Goal: Transaction & Acquisition: Purchase product/service

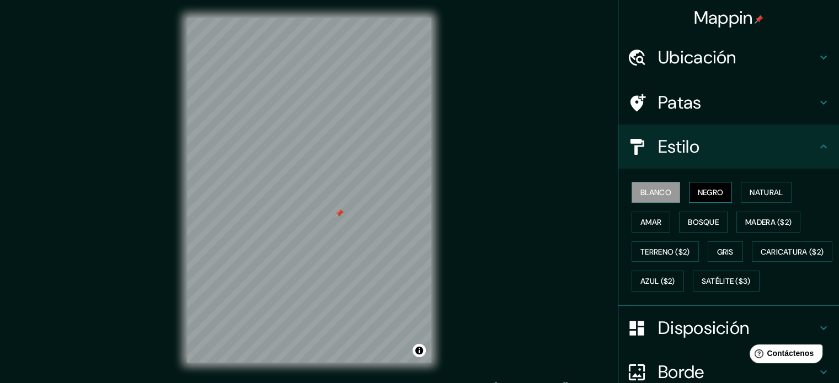
click at [707, 182] on button "Negro" at bounding box center [711, 192] width 44 height 21
click at [331, 208] on div at bounding box center [334, 207] width 9 height 9
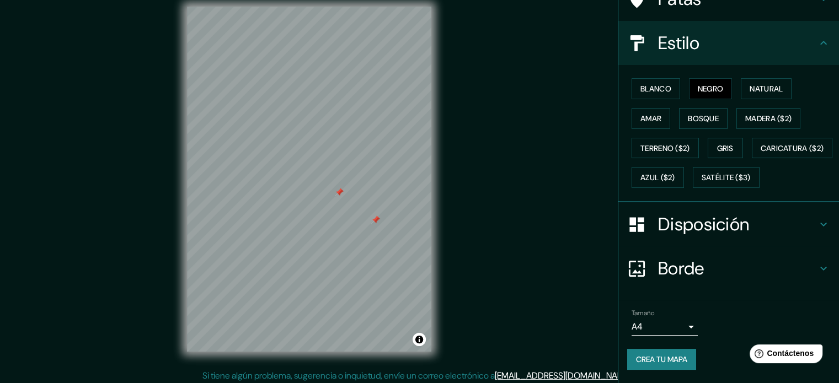
scroll to position [14, 0]
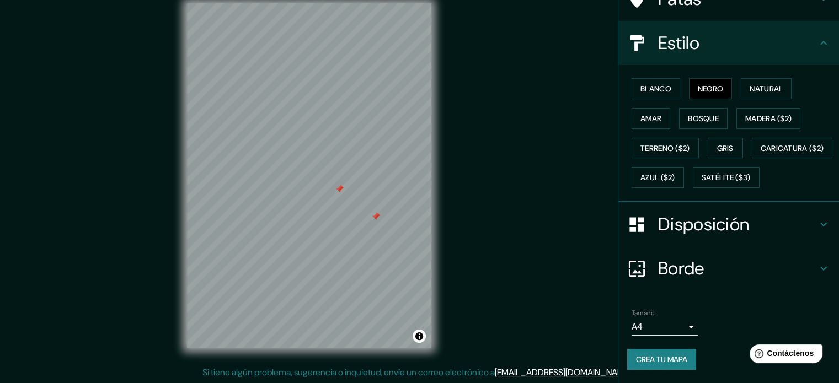
click at [673, 332] on body "Mappin Ubicación [PERSON_NAME] Del Mar, [GEOGRAPHIC_DATA], [GEOGRAPHIC_DATA] Pa…" at bounding box center [419, 177] width 839 height 383
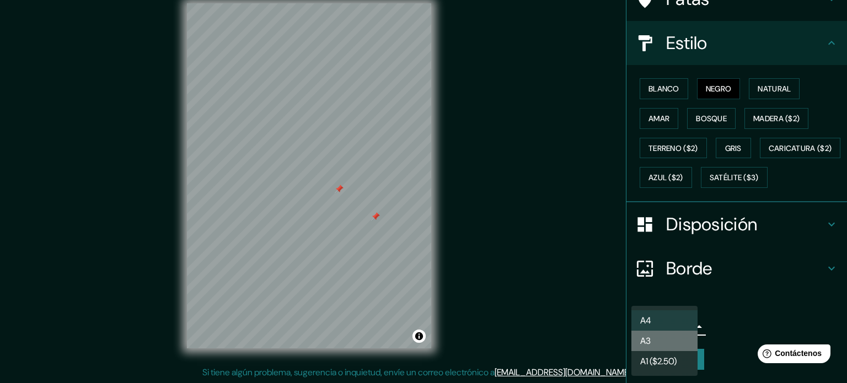
click at [677, 340] on li "A3" at bounding box center [665, 341] width 66 height 20
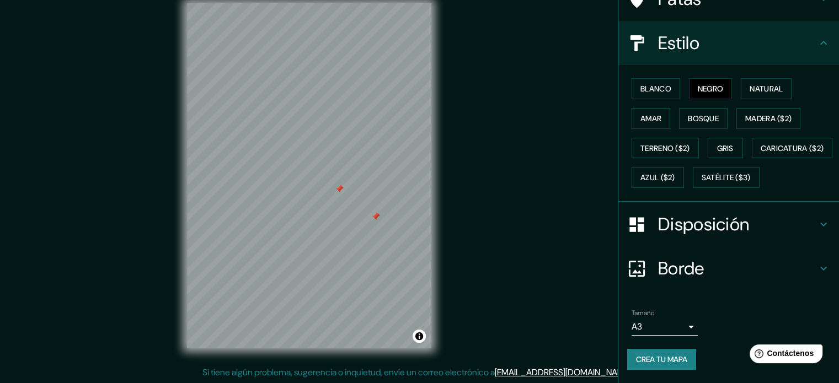
click at [681, 356] on font "Crea tu mapa" at bounding box center [661, 360] width 51 height 10
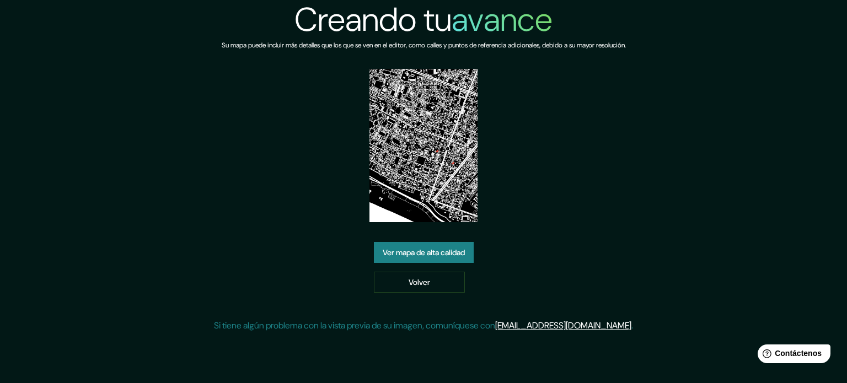
click at [460, 248] on font "Ver mapa de alta calidad" at bounding box center [424, 253] width 82 height 10
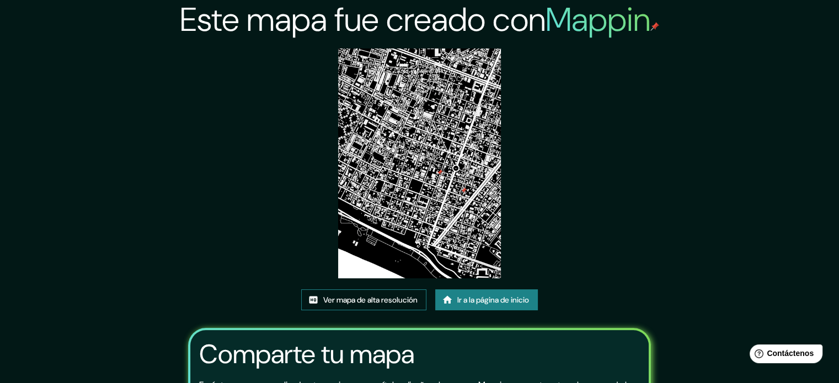
click at [416, 300] on font "Ver mapa de alta resolución" at bounding box center [370, 300] width 94 height 10
click at [454, 284] on div "Este mapa fue creado con Mappin Ver mapa de alta resolución Ir a la página de i…" at bounding box center [420, 254] width 490 height 508
click at [459, 296] on font "Ir a la página de inicio" at bounding box center [493, 300] width 72 height 10
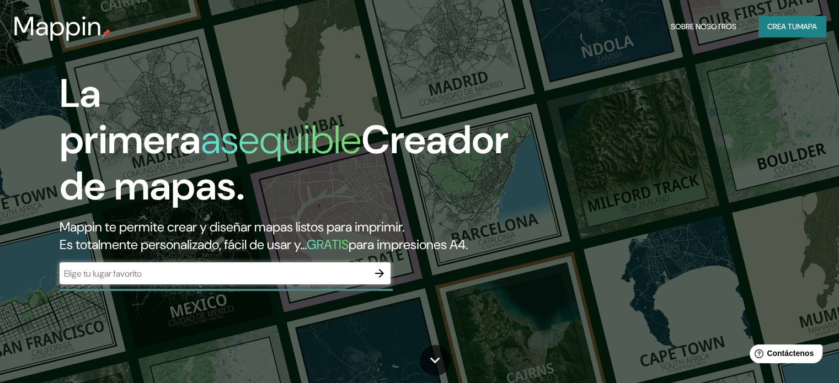
click at [128, 285] on div "​" at bounding box center [225, 274] width 331 height 22
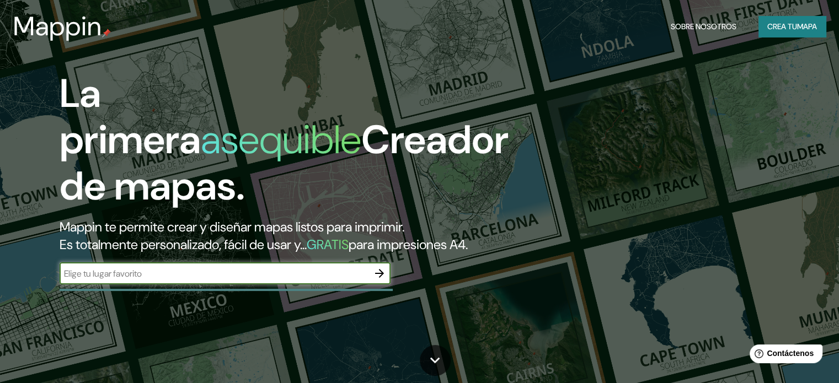
type input "N"
type input "M"
type input "magdalena del mar"
click at [379, 278] on icon "button" at bounding box center [379, 273] width 9 height 9
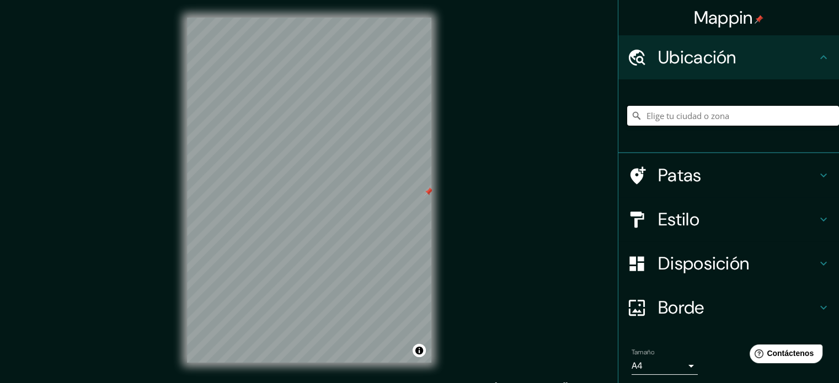
click at [736, 106] on input "Elige tu ciudad o zona" at bounding box center [733, 116] width 212 height 20
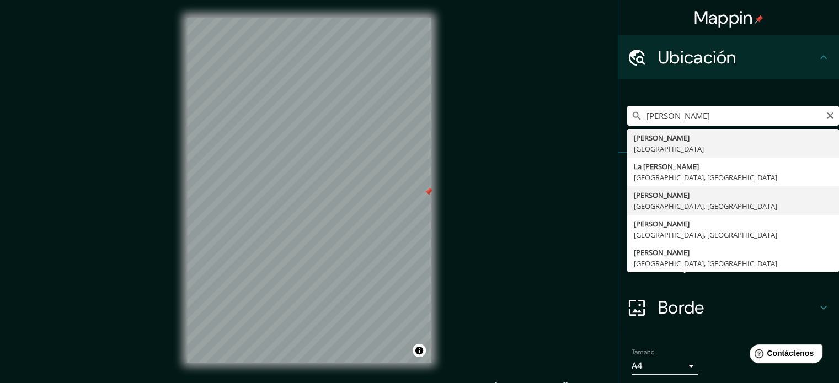
type input "[PERSON_NAME], [GEOGRAPHIC_DATA], [GEOGRAPHIC_DATA]"
click at [724, 206] on div "Estilo" at bounding box center [728, 219] width 221 height 44
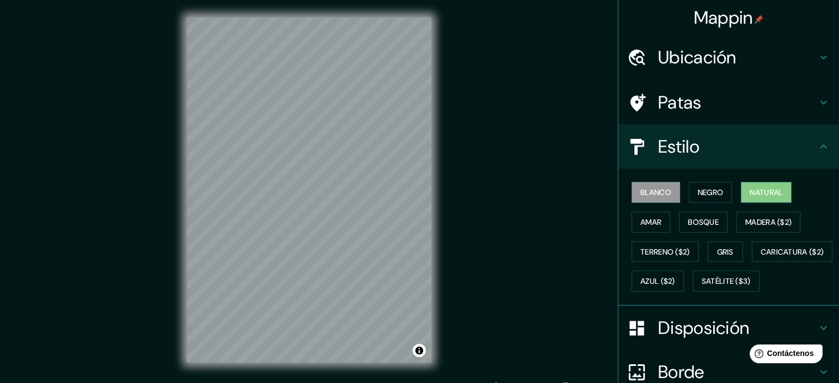
click at [750, 190] on font "Natural" at bounding box center [766, 193] width 33 height 10
click at [651, 215] on font "Amar" at bounding box center [650, 222] width 21 height 14
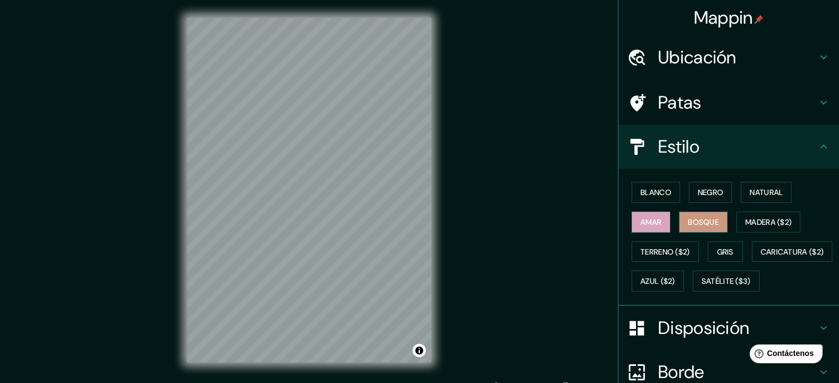
click at [688, 215] on font "Bosque" at bounding box center [703, 222] width 31 height 14
click at [747, 222] on font "Madera ($2)" at bounding box center [768, 222] width 46 height 10
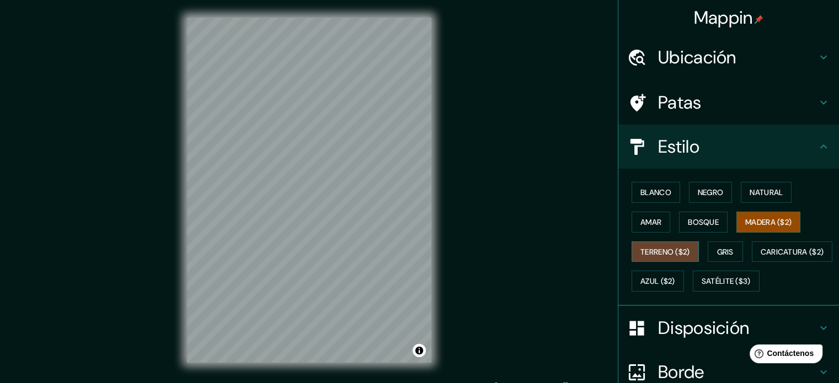
click at [645, 251] on font "Terreno ($2)" at bounding box center [665, 252] width 50 height 10
click at [640, 225] on font "Amar" at bounding box center [650, 222] width 21 height 10
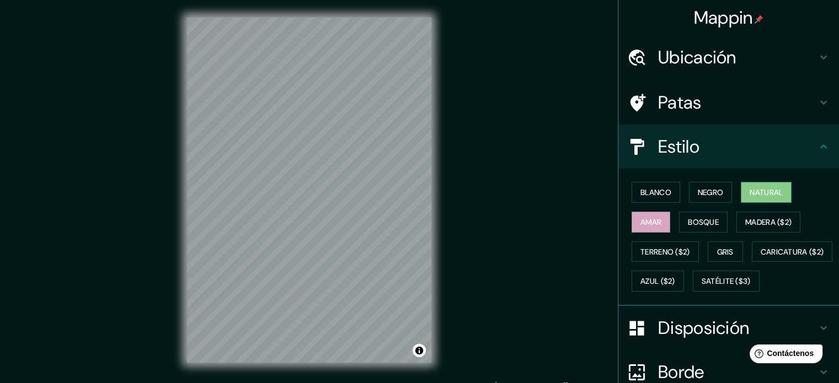
click at [757, 191] on font "Natural" at bounding box center [766, 193] width 33 height 10
click at [690, 195] on button "Negro" at bounding box center [711, 192] width 44 height 21
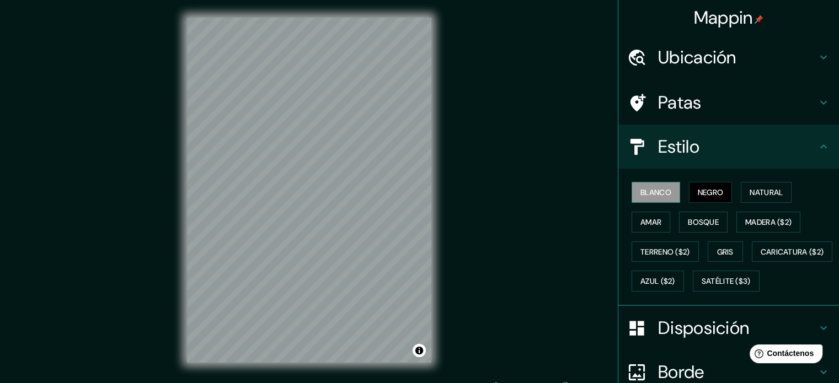
click at [645, 197] on font "Blanco" at bounding box center [655, 192] width 31 height 14
click at [721, 251] on font "Gris" at bounding box center [725, 252] width 17 height 10
click at [291, 186] on div at bounding box center [295, 183] width 9 height 9
drag, startPoint x: 339, startPoint y: 177, endPoint x: 298, endPoint y: 185, distance: 42.1
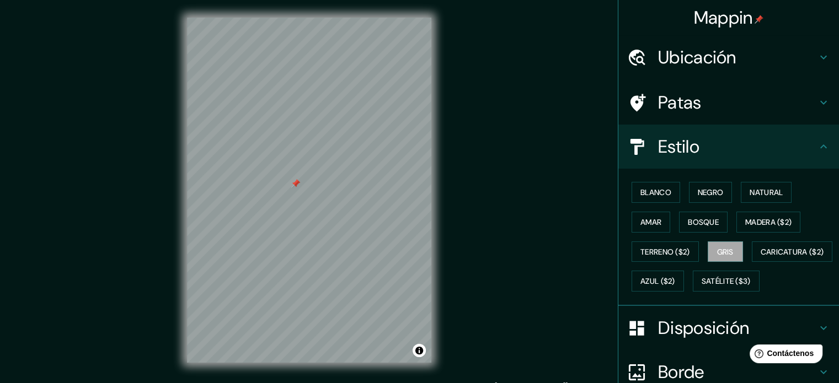
click at [291, 186] on div at bounding box center [295, 183] width 9 height 9
click at [292, 248] on div at bounding box center [295, 244] width 9 height 9
click at [293, 242] on div at bounding box center [295, 244] width 9 height 9
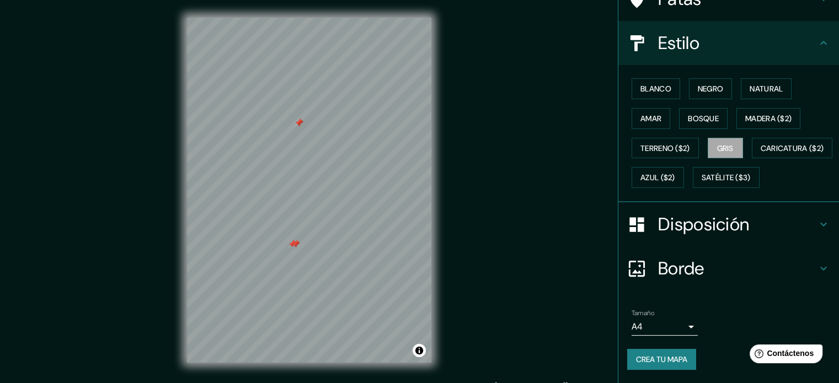
scroll to position [130, 0]
click at [707, 231] on font "Disposición" at bounding box center [703, 224] width 91 height 23
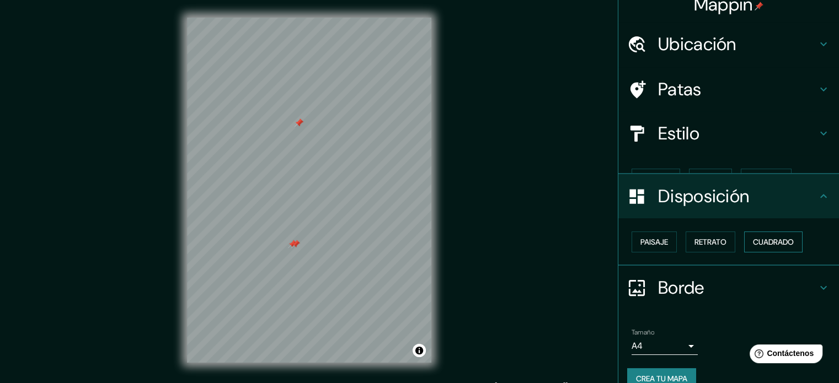
scroll to position [13, 0]
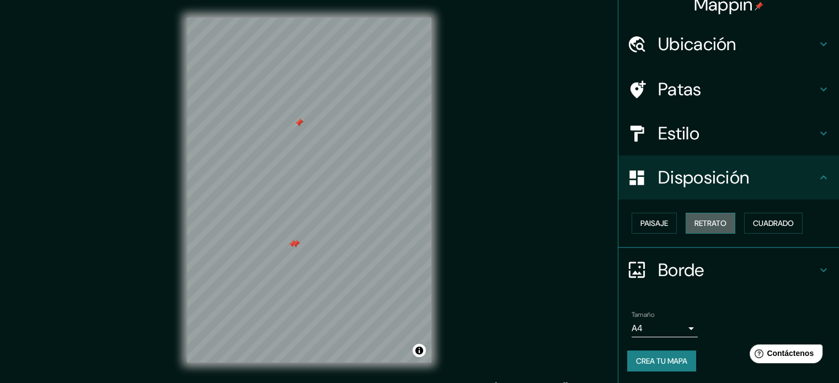
click at [711, 228] on font "Retrato" at bounding box center [711, 223] width 32 height 14
click at [757, 226] on font "Cuadrado" at bounding box center [773, 223] width 41 height 10
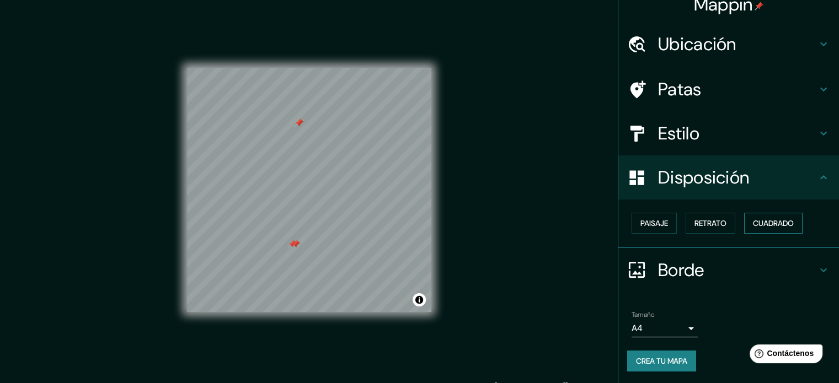
click at [757, 226] on font "Cuadrado" at bounding box center [773, 223] width 41 height 10
click at [632, 226] on button "Paisaje" at bounding box center [654, 223] width 45 height 21
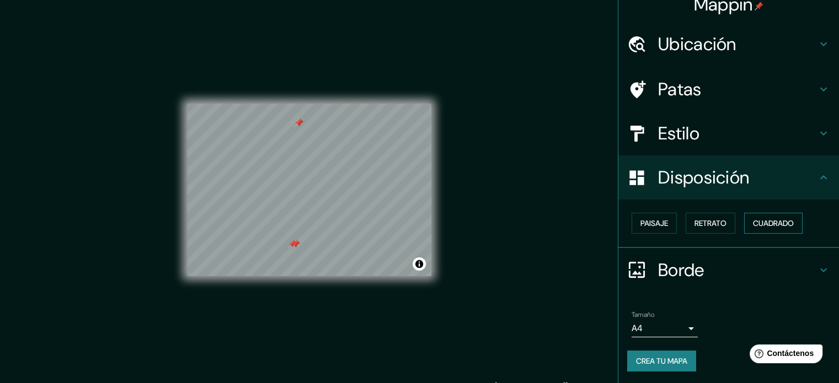
click at [744, 220] on button "Cuadrado" at bounding box center [773, 223] width 58 height 21
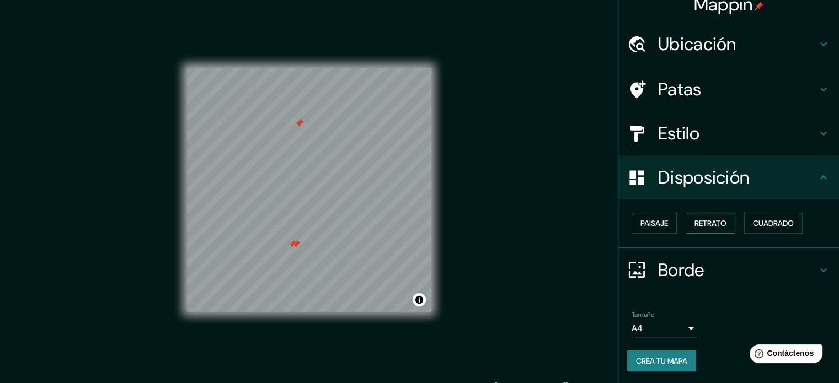
click at [724, 220] on button "Retrato" at bounding box center [711, 223] width 50 height 21
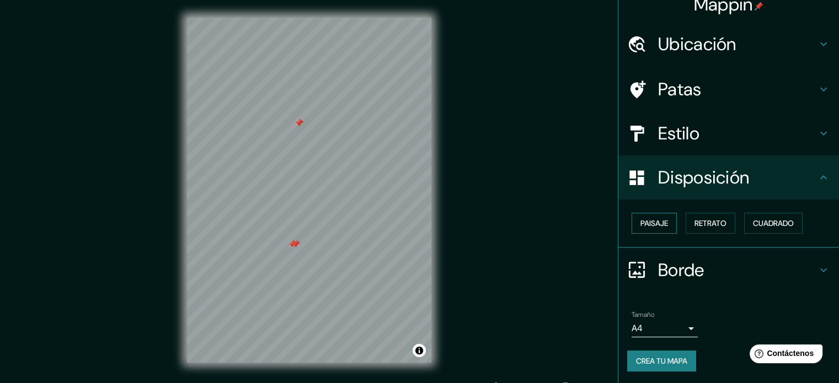
click at [649, 227] on font "Paisaje" at bounding box center [654, 223] width 28 height 10
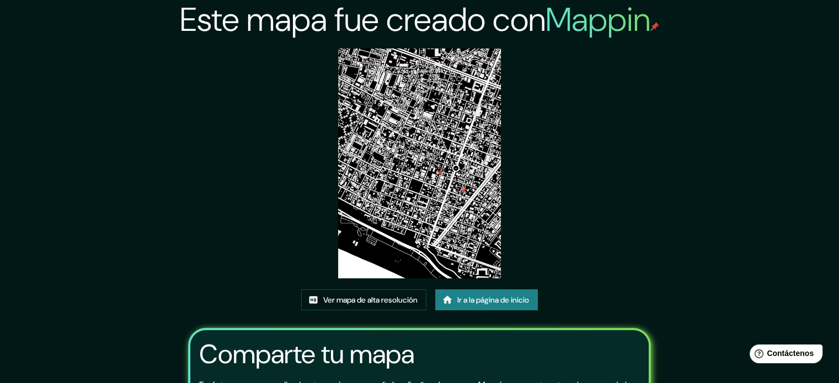
click at [485, 300] on font "Ir a la página de inicio" at bounding box center [493, 300] width 72 height 10
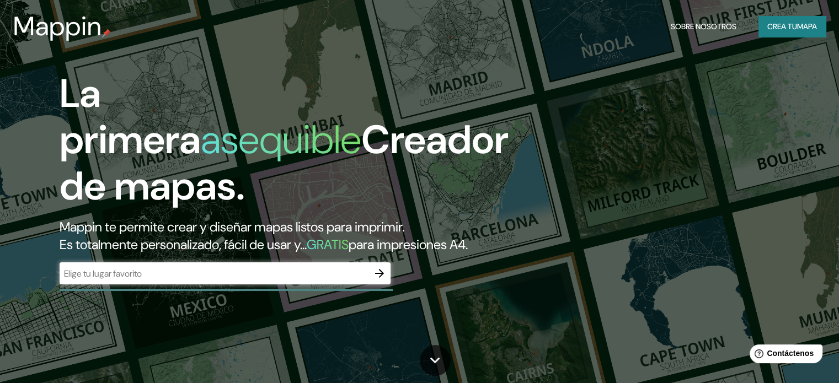
click at [268, 285] on div "​" at bounding box center [225, 274] width 331 height 22
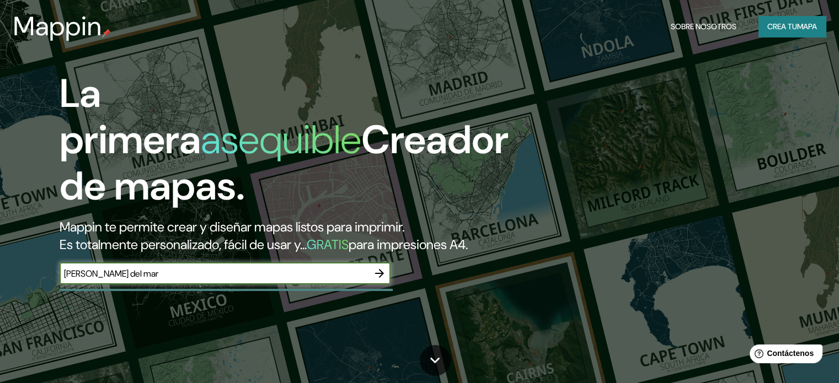
type input "magdalena del mar"
click at [381, 285] on button "button" at bounding box center [379, 274] width 22 height 22
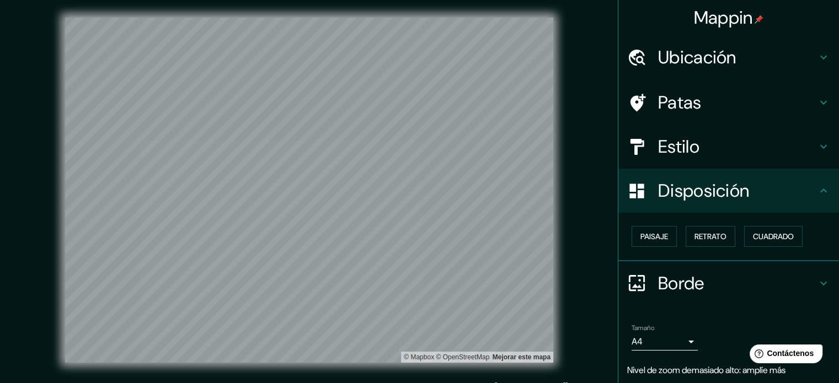
click at [741, 56] on h4 "Ubicación" at bounding box center [737, 57] width 159 height 22
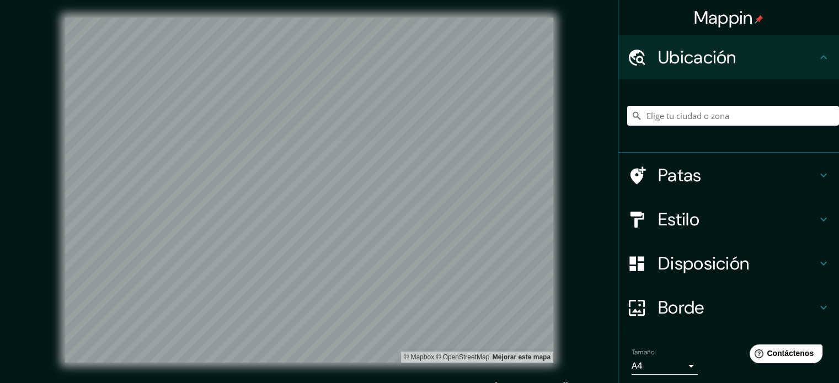
click at [740, 127] on div at bounding box center [733, 115] width 212 height 55
click at [724, 116] on input "Elige tu ciudad o zona" at bounding box center [733, 116] width 212 height 20
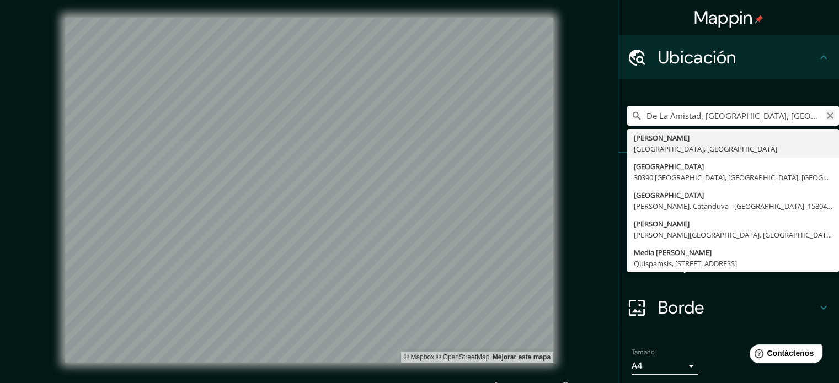
type input "De La Amistad, Magdalena, Provincia de Buenos Aires, B1913, Argentina"
click at [827, 116] on icon "Claro" at bounding box center [830, 116] width 7 height 7
click at [821, 116] on input "Elige tu ciudad o zona" at bounding box center [733, 116] width 212 height 20
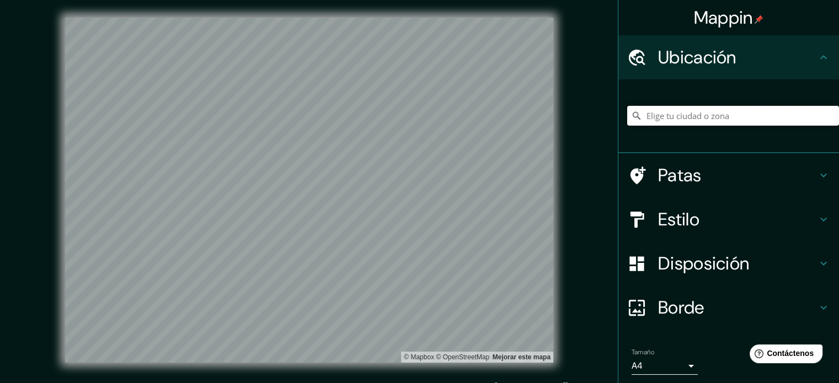
click at [766, 119] on input "Elige tu ciudad o zona" at bounding box center [733, 116] width 212 height 20
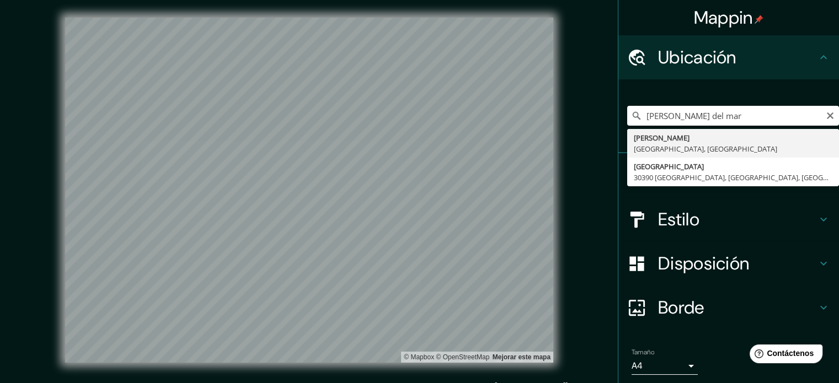
type input "[PERSON_NAME], [GEOGRAPHIC_DATA], [GEOGRAPHIC_DATA]"
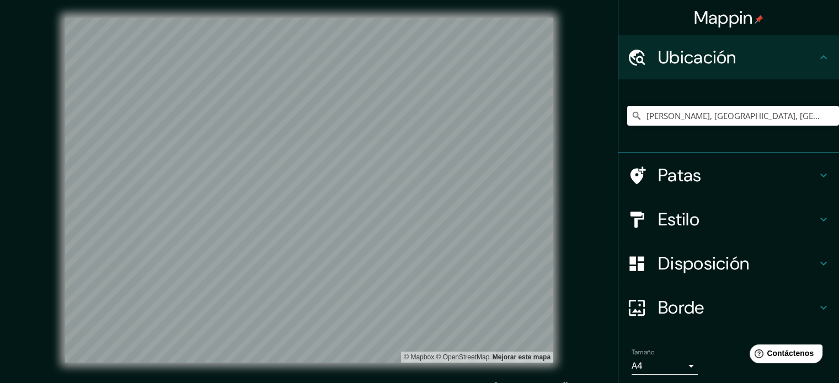
click at [758, 137] on div "[PERSON_NAME], [GEOGRAPHIC_DATA], [GEOGRAPHIC_DATA]" at bounding box center [733, 115] width 212 height 55
click at [786, 216] on h4 "Estilo" at bounding box center [737, 220] width 159 height 22
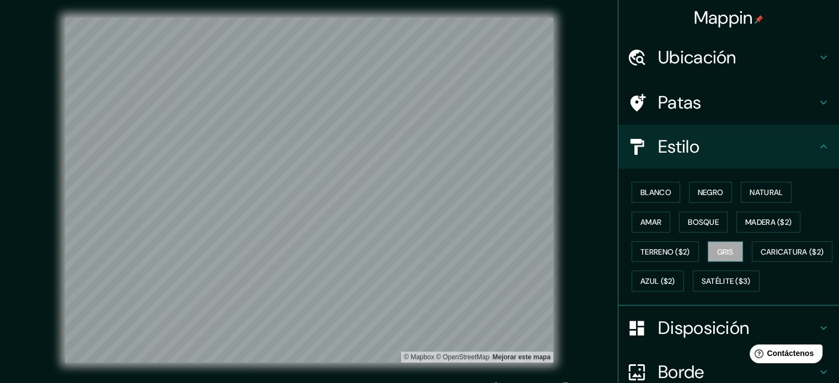
click at [718, 251] on font "Gris" at bounding box center [725, 252] width 17 height 10
click at [698, 199] on font "Negro" at bounding box center [711, 192] width 26 height 14
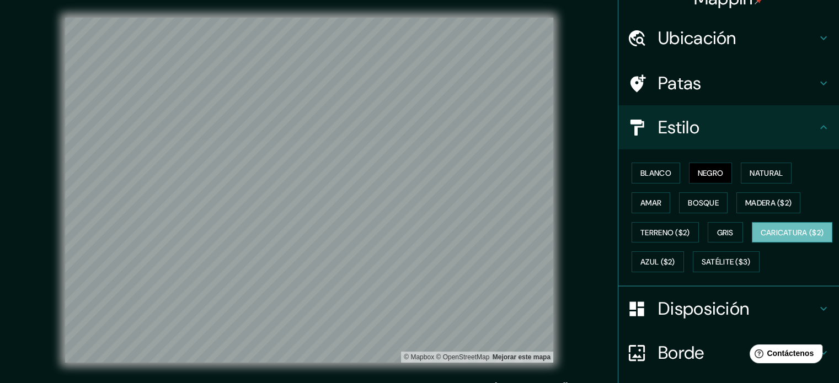
scroll to position [22, 0]
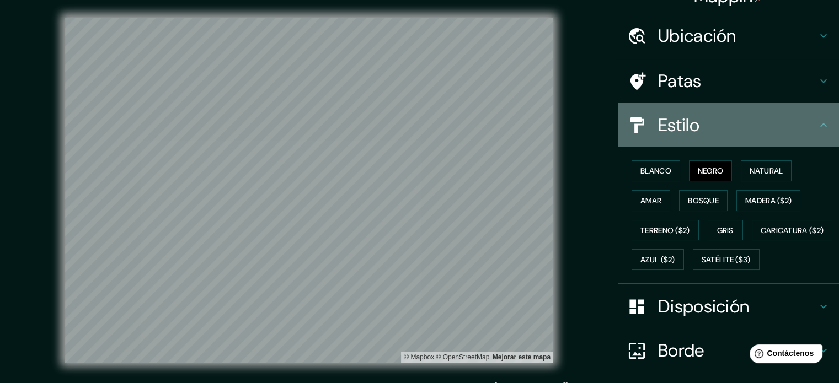
click at [813, 115] on div "Estilo" at bounding box center [728, 125] width 221 height 44
click at [817, 119] on icon at bounding box center [823, 125] width 13 height 13
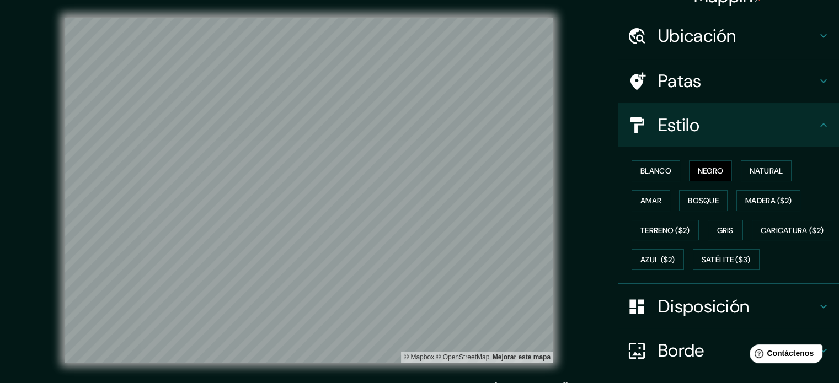
click at [817, 120] on icon at bounding box center [823, 125] width 13 height 13
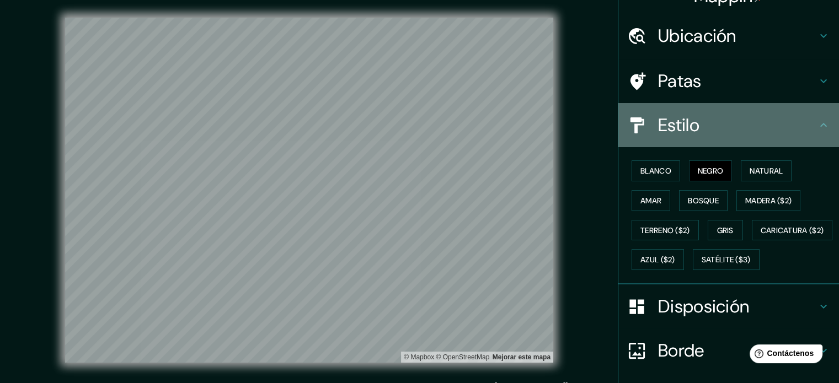
click at [675, 126] on font "Estilo" at bounding box center [678, 125] width 41 height 23
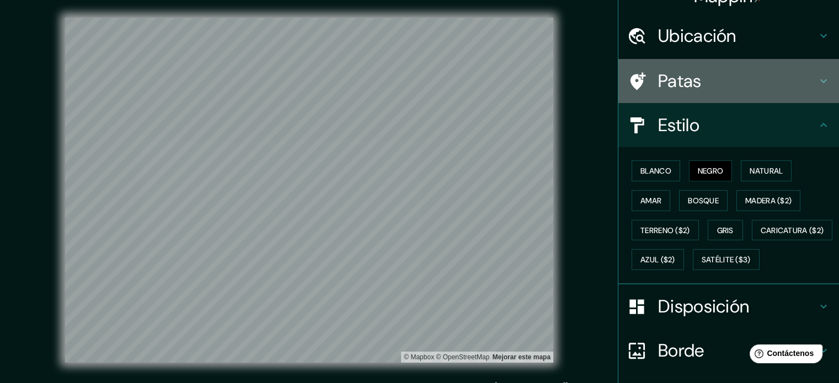
click at [745, 90] on h4 "Patas" at bounding box center [737, 81] width 159 height 22
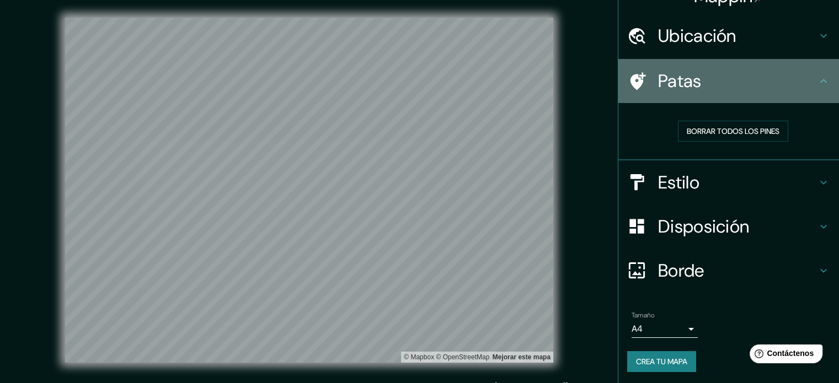
click at [745, 90] on h4 "Patas" at bounding box center [737, 81] width 159 height 22
click at [679, 78] on font "Patas" at bounding box center [680, 81] width 44 height 23
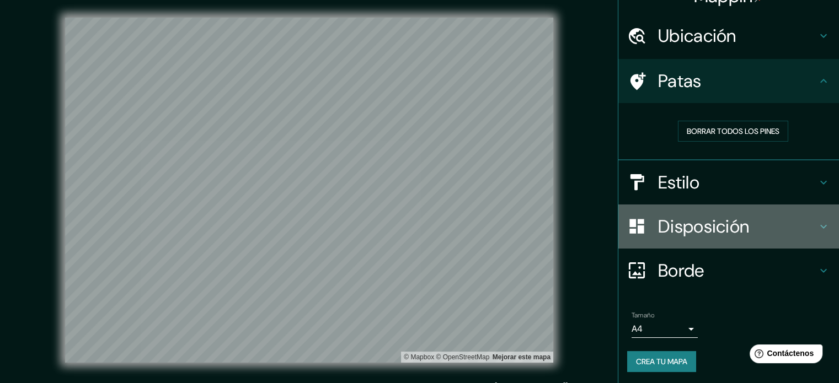
click at [706, 211] on div "Disposición" at bounding box center [728, 227] width 221 height 44
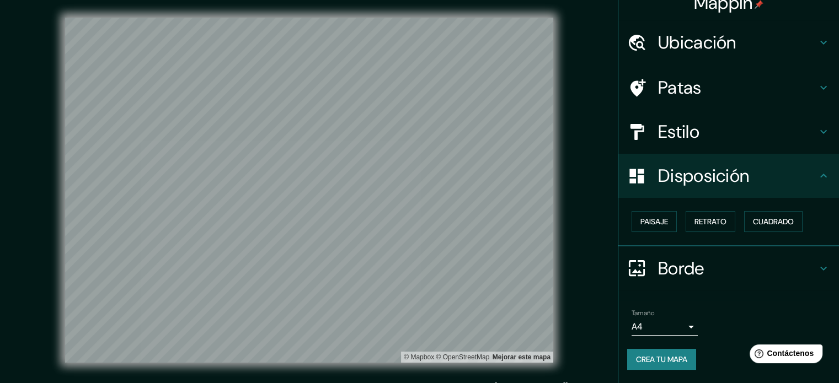
scroll to position [13, 0]
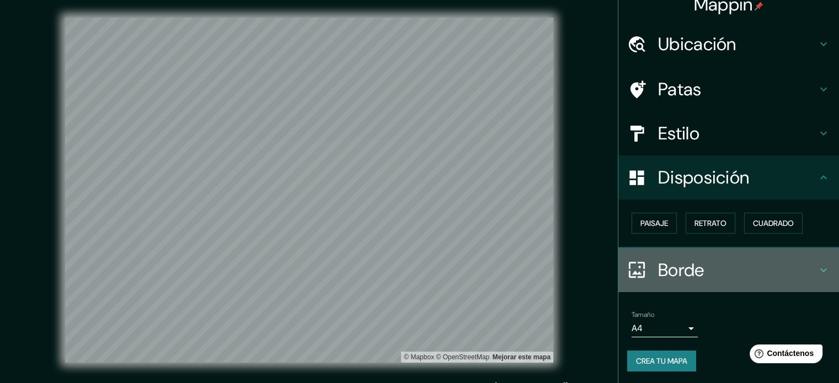
click at [683, 269] on font "Borde" at bounding box center [681, 270] width 46 height 23
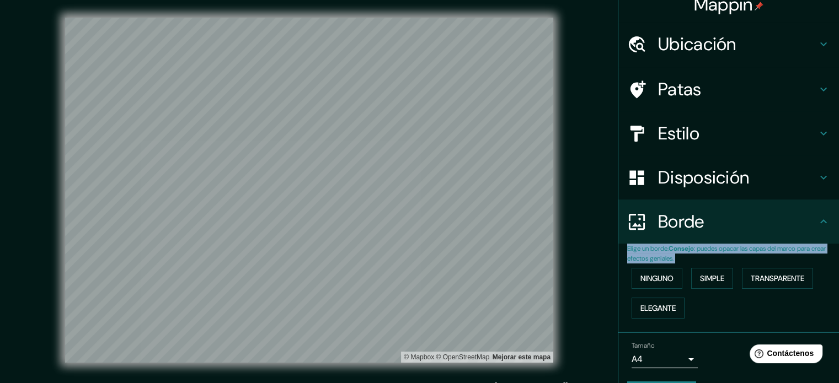
click at [733, 330] on div "Elige un borde. Consejo : puedes opacar las capas del marco para crear efectos …" at bounding box center [728, 288] width 221 height 89
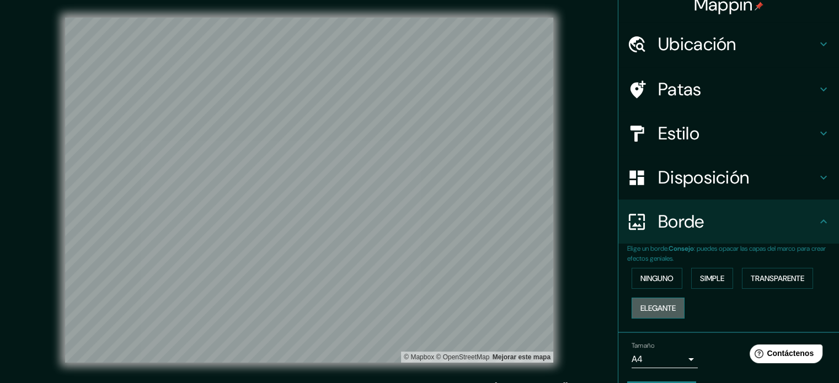
click at [655, 306] on font "Elegante" at bounding box center [657, 308] width 35 height 10
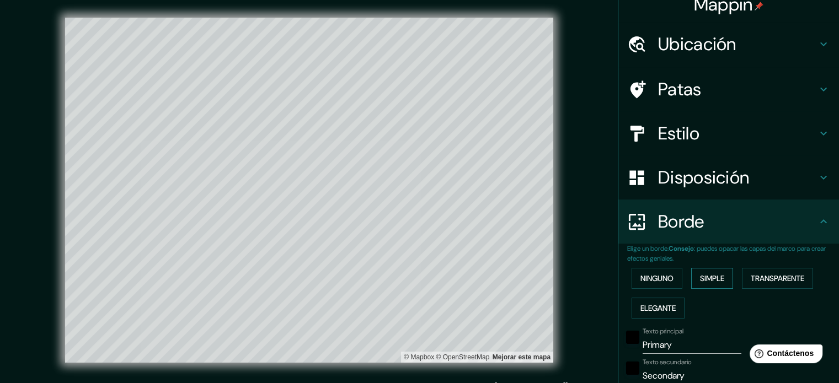
click at [703, 275] on font "Simple" at bounding box center [712, 279] width 24 height 10
click at [754, 275] on font "Transparente" at bounding box center [778, 279] width 54 height 10
click at [646, 280] on font "Ninguno" at bounding box center [656, 279] width 33 height 10
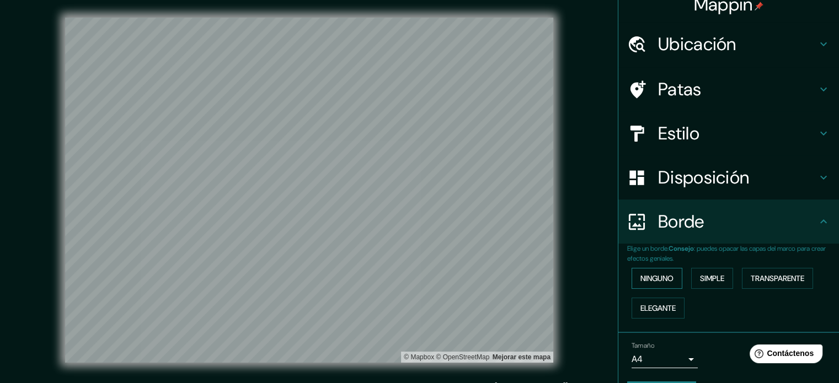
scroll to position [44, 0]
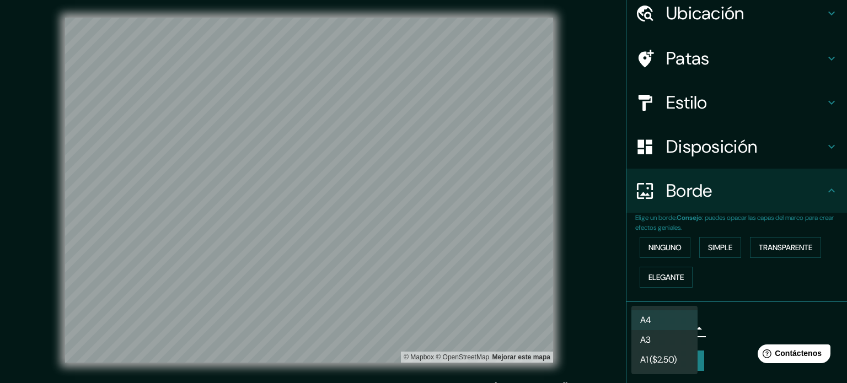
click at [646, 334] on body "Mappin Ubicación Magdalena Del Mar, Provincia de Lima, Perú Patas Estilo Dispos…" at bounding box center [423, 191] width 847 height 383
click at [660, 348] on li "A3" at bounding box center [665, 341] width 66 height 20
type input "a4"
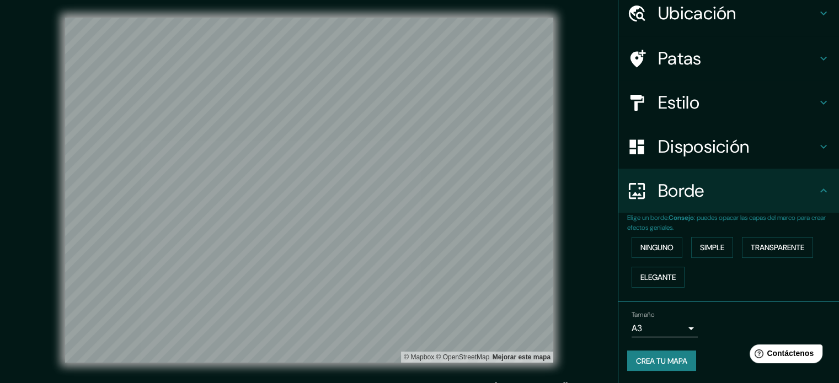
click at [557, 314] on div "© Mapbox © OpenStreetMap Mejorar este mapa" at bounding box center [309, 190] width 524 height 381
click at [715, 43] on div "Patas" at bounding box center [728, 58] width 221 height 44
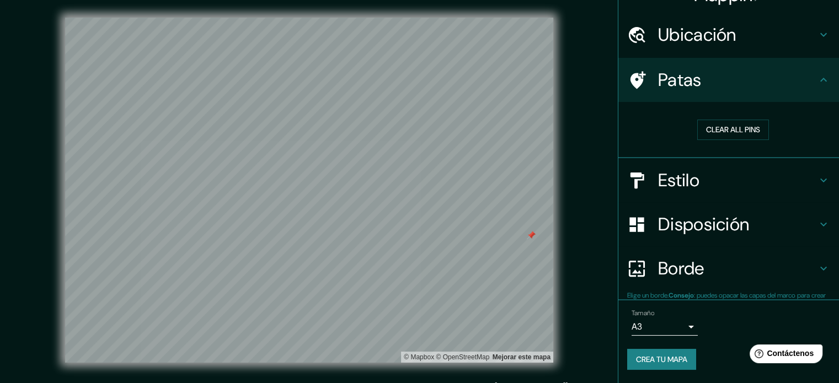
scroll to position [22, 0]
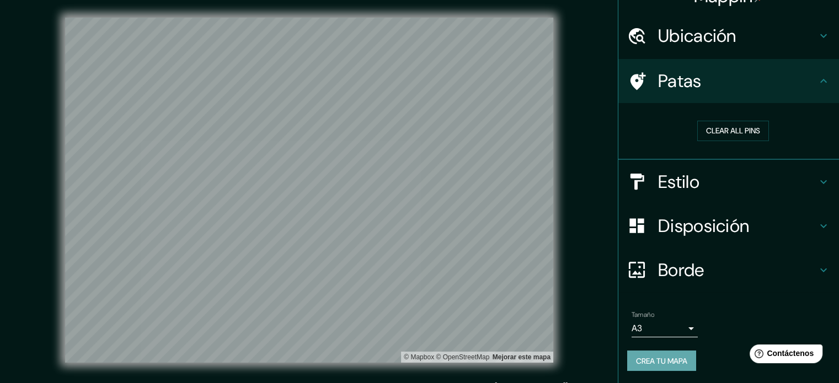
click at [644, 361] on font "Crea tu mapa" at bounding box center [661, 361] width 51 height 10
click at [744, 169] on div "Estilo" at bounding box center [728, 182] width 221 height 44
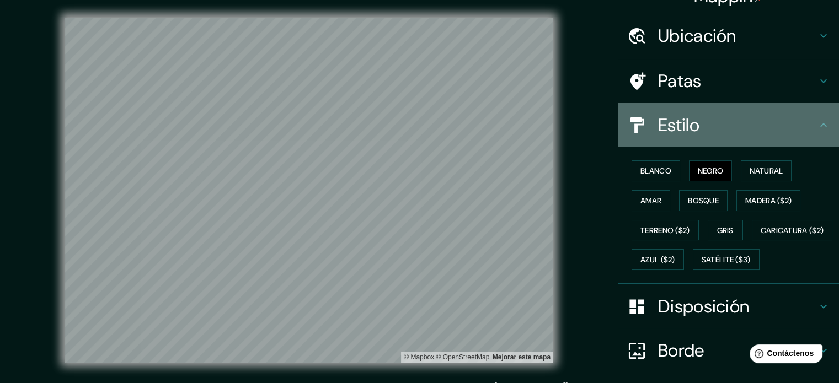
click at [781, 118] on h4 "Estilo" at bounding box center [737, 125] width 159 height 22
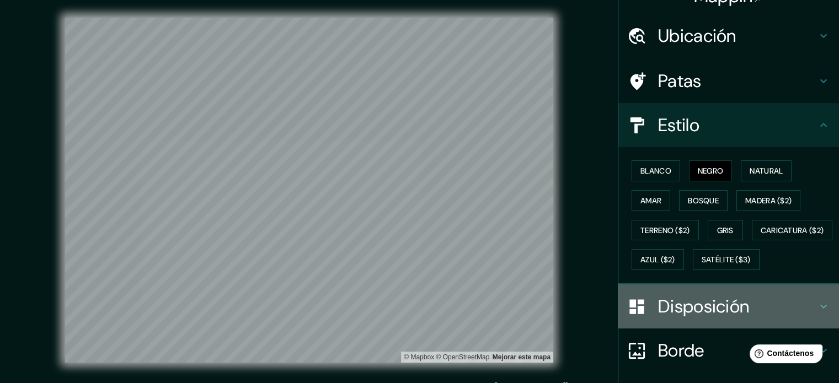
click at [724, 318] on font "Disposición" at bounding box center [703, 306] width 91 height 23
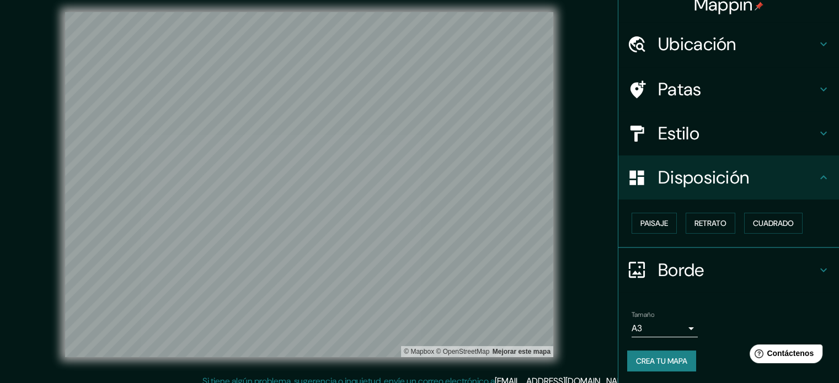
scroll to position [14, 0]
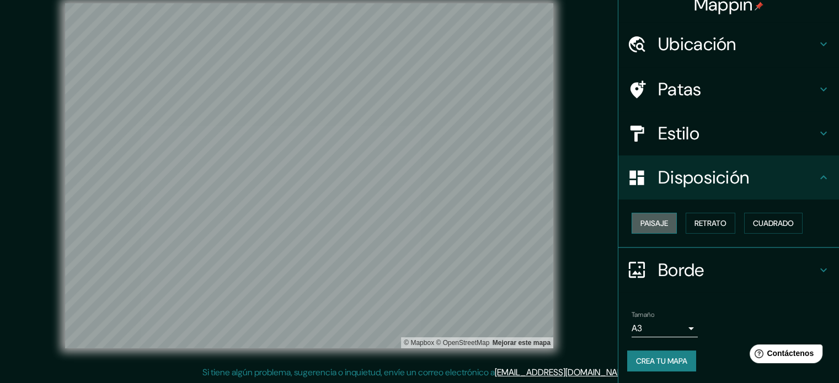
click at [658, 225] on font "Paisaje" at bounding box center [654, 223] width 28 height 10
click at [707, 227] on font "Retrato" at bounding box center [711, 223] width 32 height 10
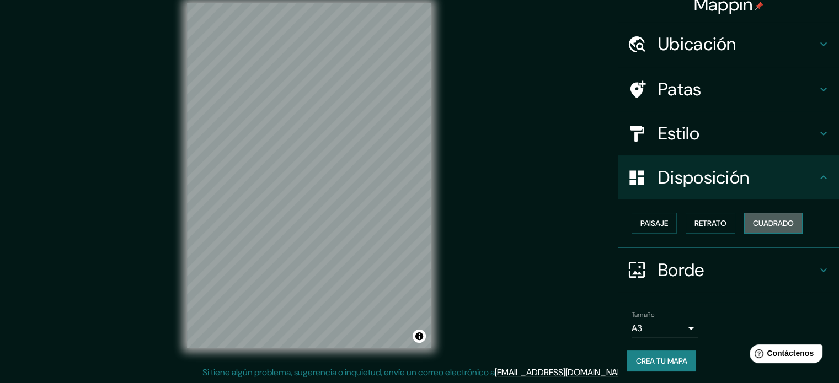
click at [753, 225] on font "Cuadrado" at bounding box center [773, 223] width 41 height 10
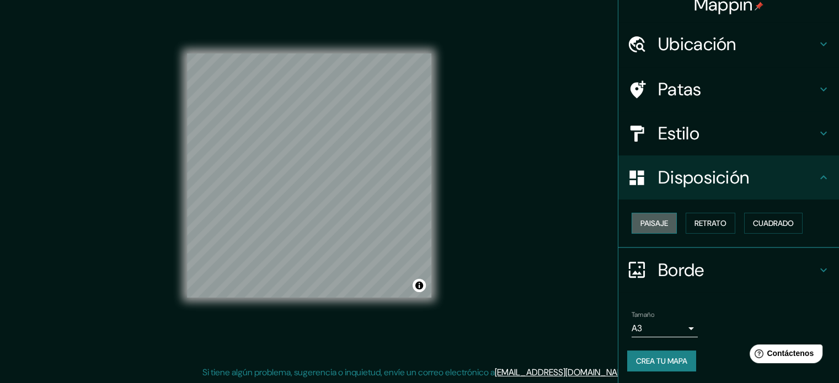
click at [664, 229] on button "Paisaje" at bounding box center [654, 223] width 45 height 21
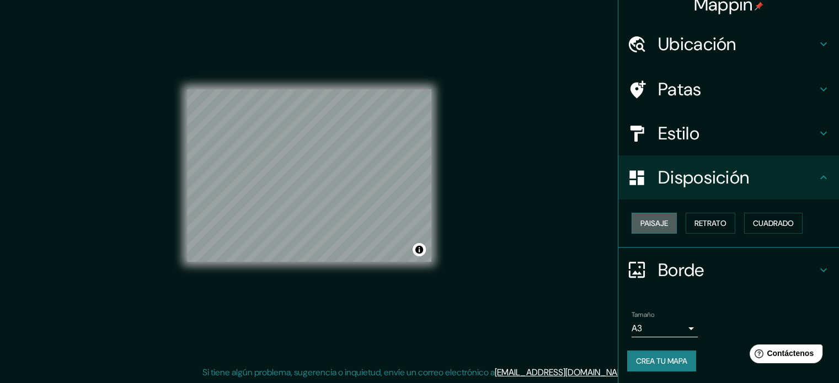
click at [664, 229] on button "Paisaje" at bounding box center [654, 223] width 45 height 21
click at [697, 225] on font "Retrato" at bounding box center [711, 223] width 32 height 10
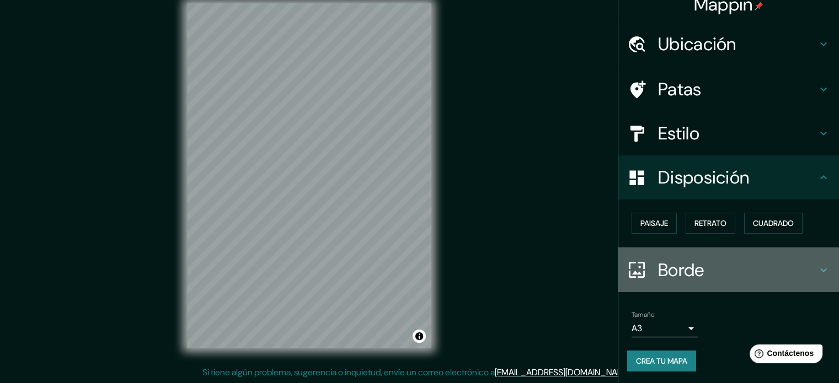
click at [688, 270] on font "Borde" at bounding box center [681, 270] width 46 height 23
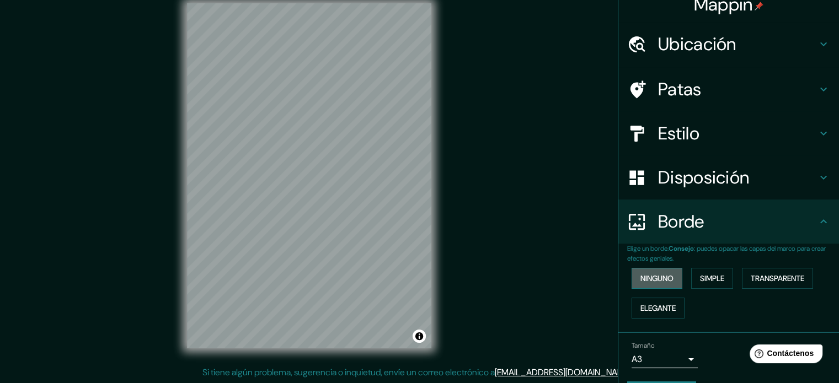
click at [660, 278] on font "Ninguno" at bounding box center [656, 279] width 33 height 10
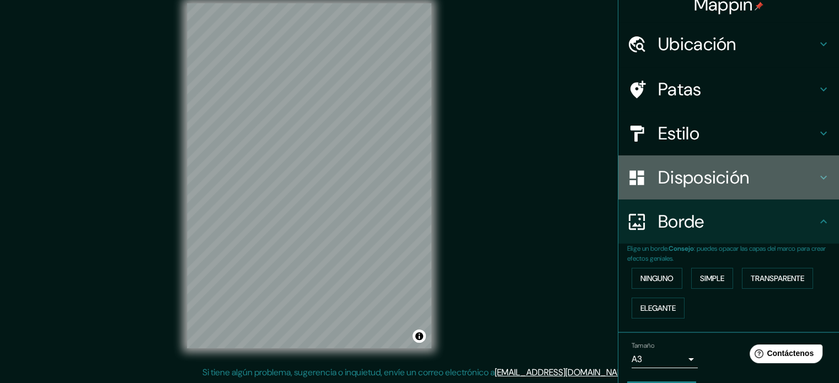
click at [716, 187] on font "Disposición" at bounding box center [703, 177] width 91 height 23
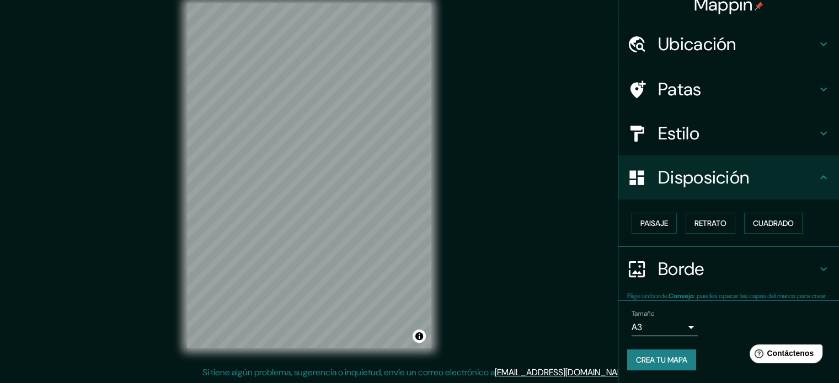
scroll to position [13, 0]
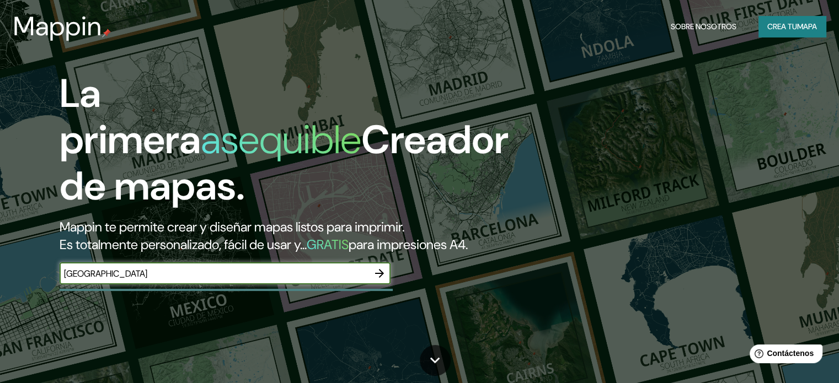
type input "peru"
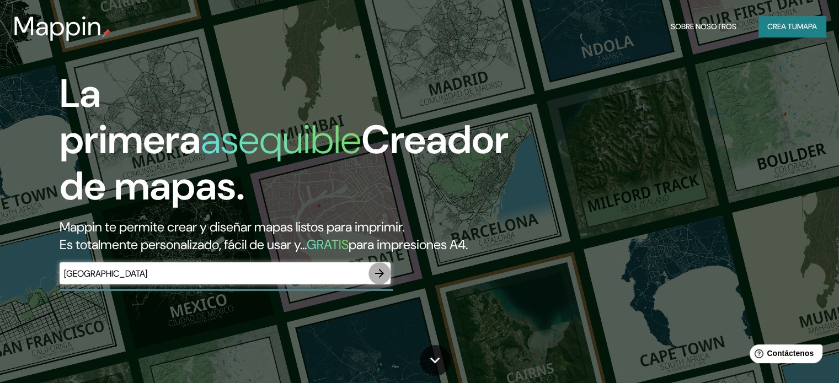
click at [383, 280] on icon "button" at bounding box center [379, 273] width 13 height 13
click at [302, 282] on div "​" at bounding box center [225, 274] width 331 height 22
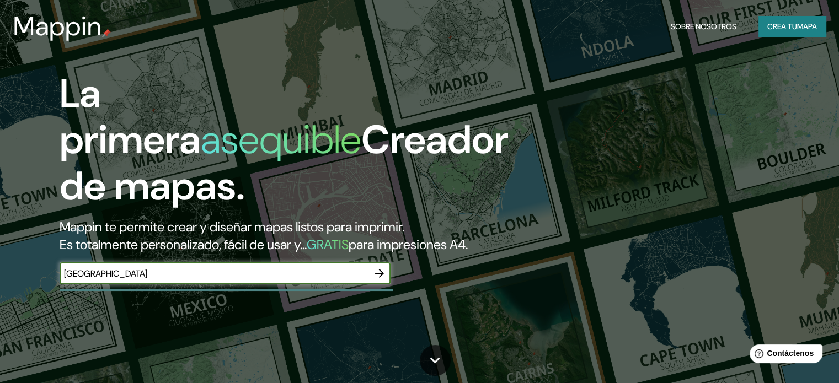
type input "[GEOGRAPHIC_DATA]"
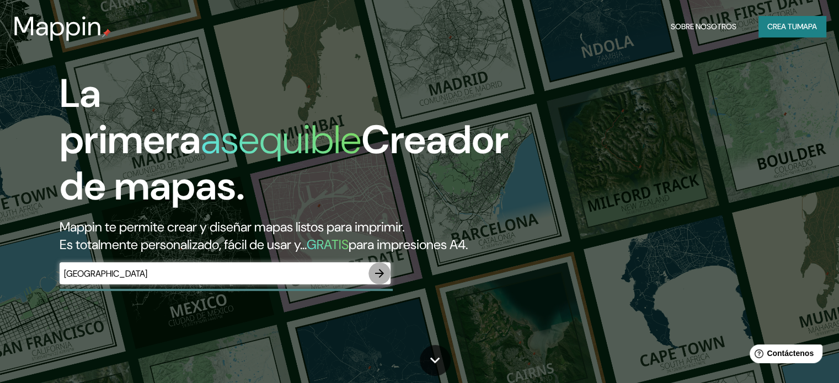
click at [386, 280] on icon "button" at bounding box center [379, 273] width 13 height 13
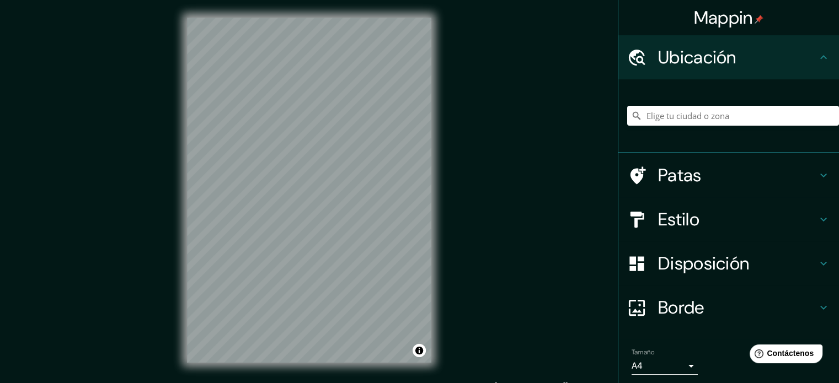
click at [691, 227] on font "Estilo" at bounding box center [678, 219] width 41 height 23
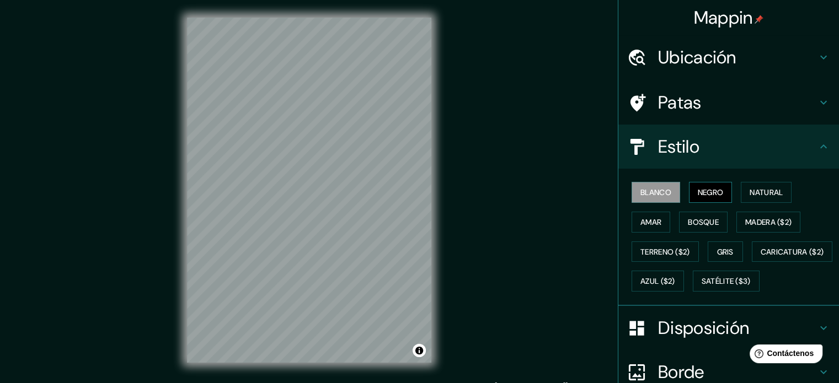
click at [715, 192] on font "Negro" at bounding box center [711, 193] width 26 height 10
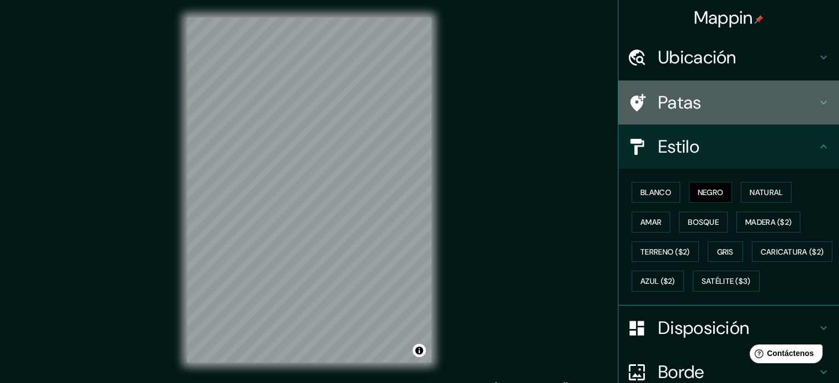
click at [820, 101] on icon at bounding box center [823, 102] width 13 height 13
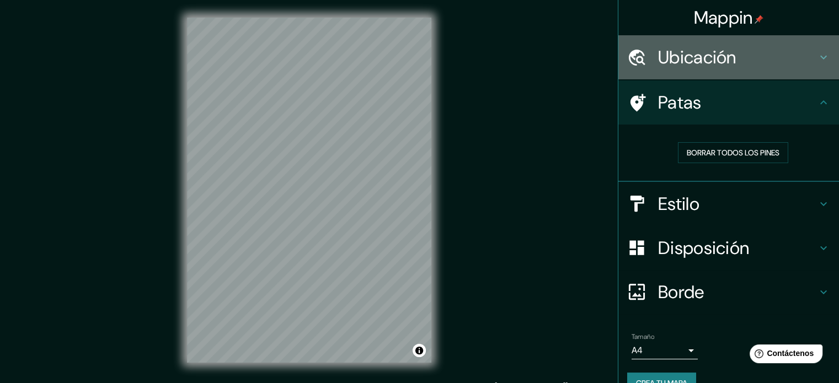
click at [816, 65] on div "Ubicación" at bounding box center [728, 57] width 221 height 44
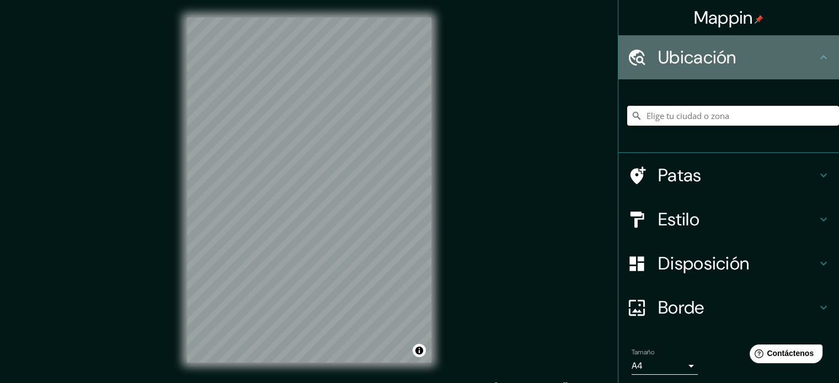
click at [816, 65] on div "Ubicación" at bounding box center [728, 57] width 221 height 44
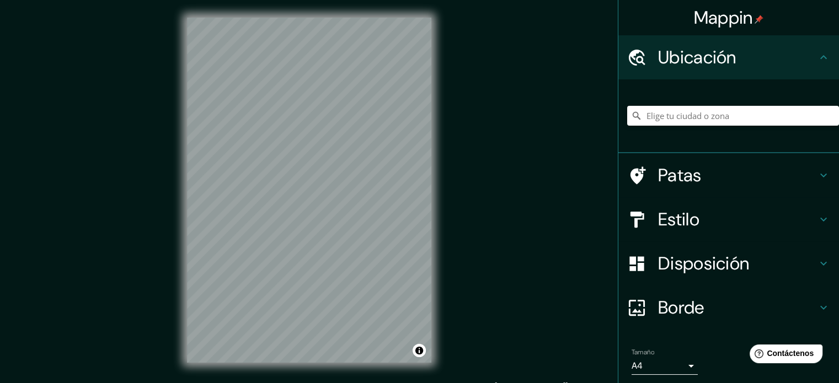
click at [171, 193] on div "© Mapbox © OpenStreetMap Improve this map" at bounding box center [309, 190] width 280 height 381
click at [666, 126] on div at bounding box center [733, 115] width 212 height 55
click at [671, 116] on input "Elige tu ciudad o zona" at bounding box center [733, 116] width 212 height 20
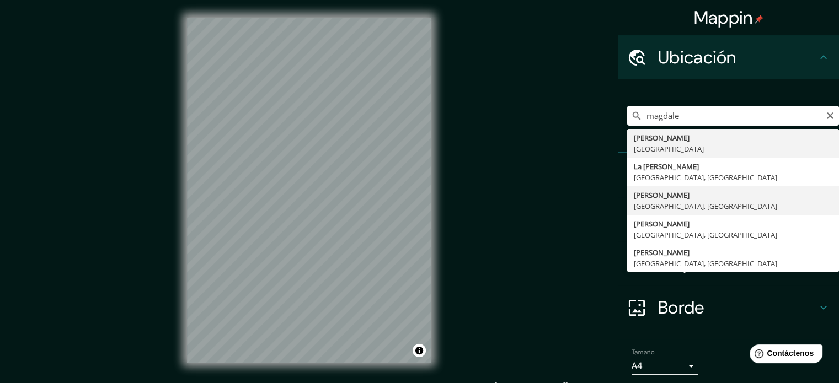
type input "Magdalena Del Mar, Provincia de Lima, Perú"
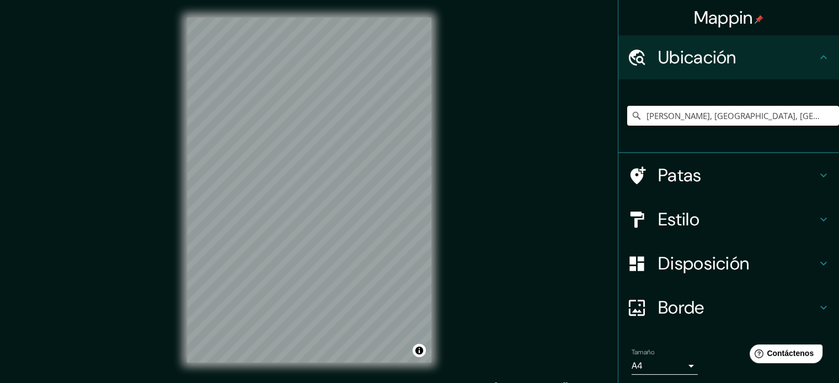
click at [821, 55] on div "Ubicación" at bounding box center [728, 57] width 221 height 44
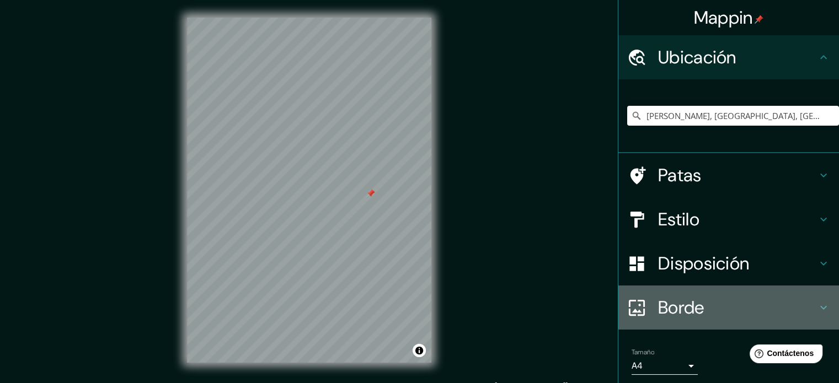
click at [680, 303] on font "Borde" at bounding box center [681, 307] width 46 height 23
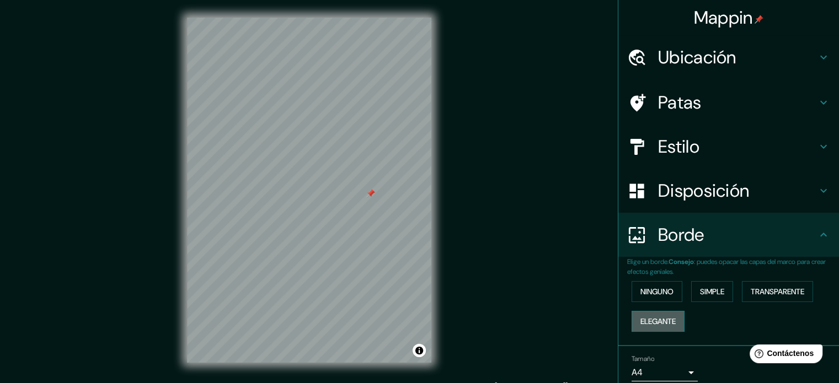
click at [666, 322] on font "Elegante" at bounding box center [657, 322] width 35 height 10
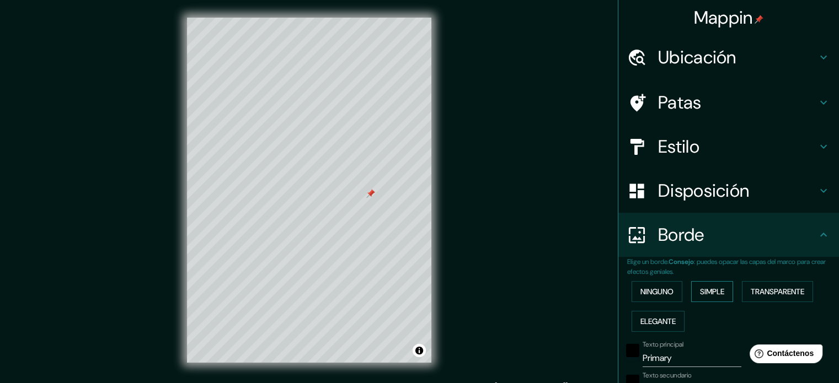
click at [704, 295] on font "Simple" at bounding box center [712, 292] width 24 height 10
click at [649, 290] on font "Ninguno" at bounding box center [656, 292] width 33 height 10
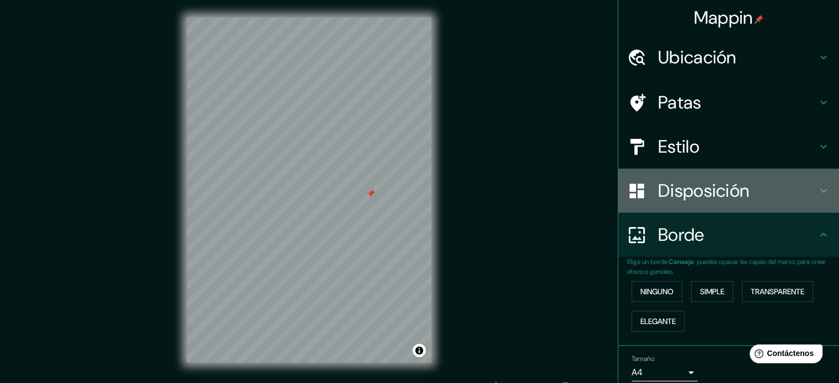
click at [733, 193] on font "Disposición" at bounding box center [703, 190] width 91 height 23
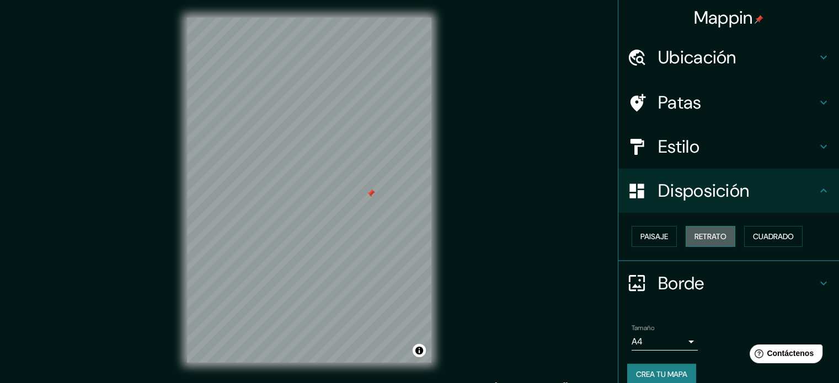
click at [718, 233] on font "Retrato" at bounding box center [711, 237] width 32 height 10
click at [755, 232] on font "Cuadrado" at bounding box center [773, 237] width 41 height 10
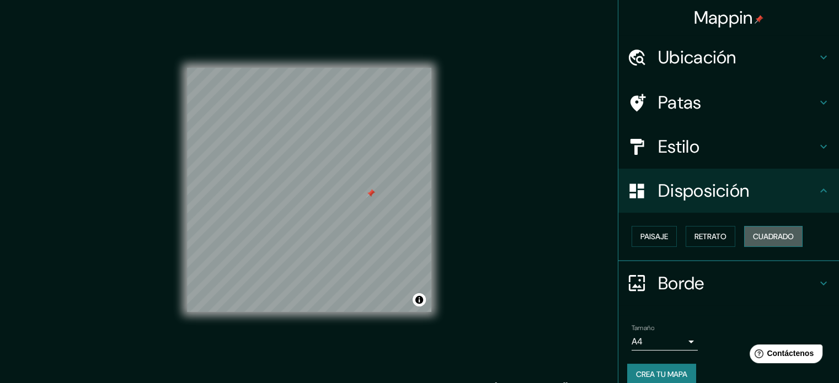
click at [755, 232] on font "Cuadrado" at bounding box center [773, 237] width 41 height 10
click at [723, 237] on button "Retrato" at bounding box center [711, 236] width 50 height 21
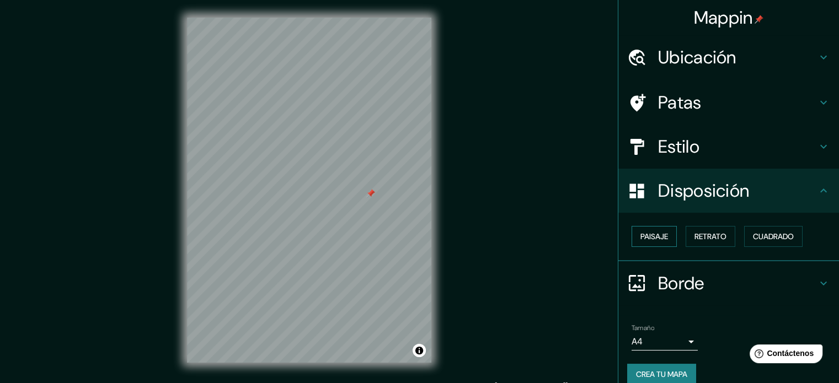
click at [651, 242] on font "Paisaje" at bounding box center [654, 236] width 28 height 14
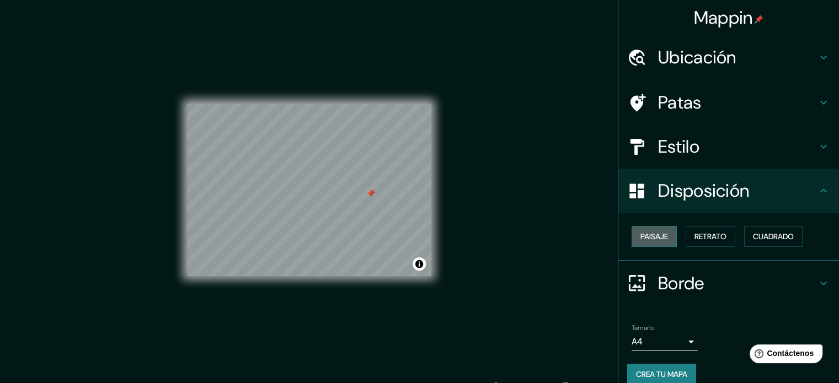
click at [651, 242] on font "Paisaje" at bounding box center [654, 236] width 28 height 14
click at [686, 241] on button "Retrato" at bounding box center [711, 236] width 50 height 21
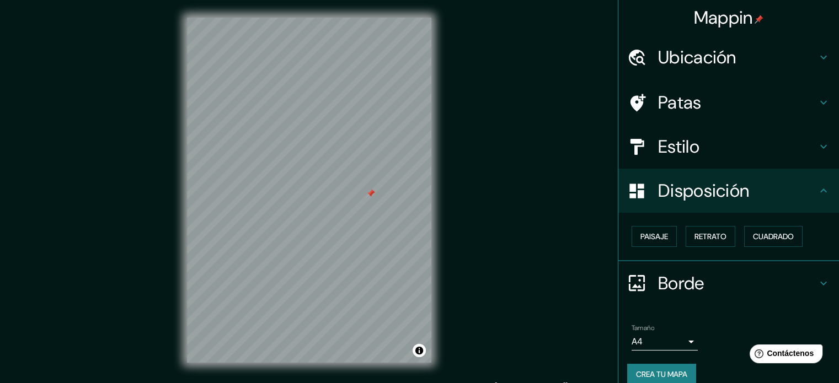
click at [587, 166] on div "Mappin Ubicación Magdalena Del Mar, Provincia de Lima, Perú Patas Estilo Dispos…" at bounding box center [419, 199] width 839 height 398
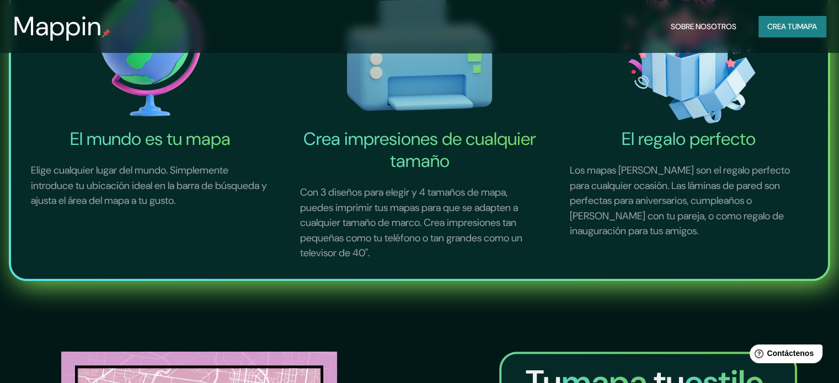
scroll to position [461, 0]
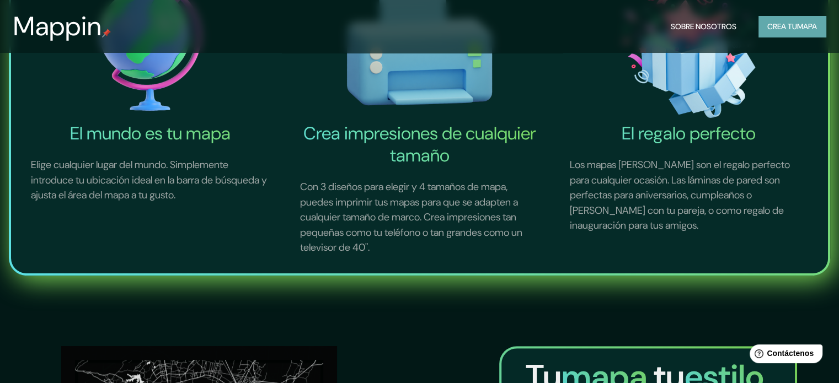
click at [798, 22] on font "mapa" at bounding box center [807, 27] width 20 height 10
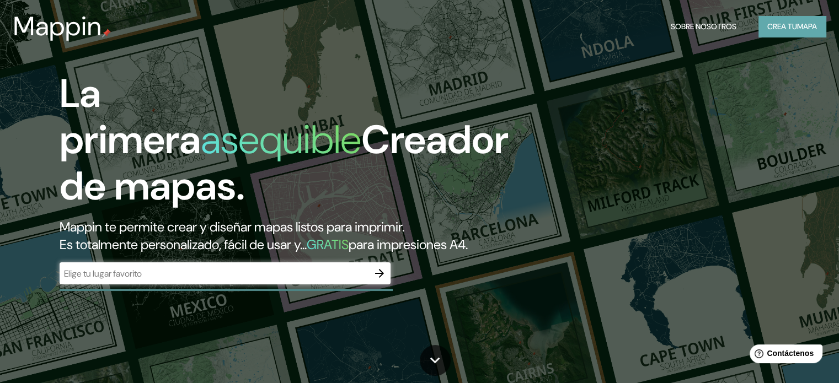
click at [786, 27] on font "Crea tu" at bounding box center [782, 27] width 30 height 10
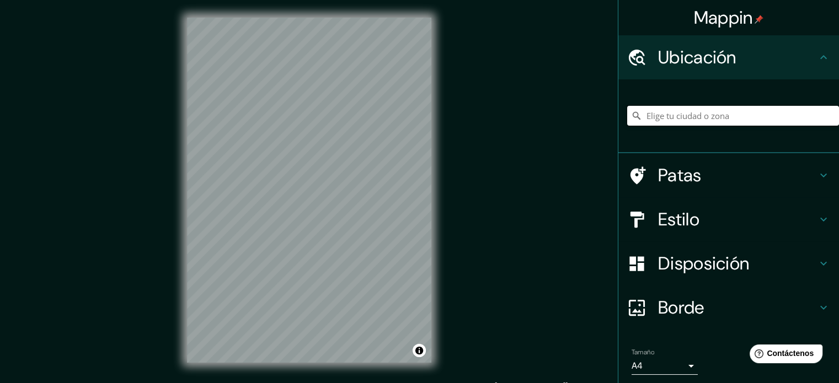
click at [703, 112] on input "Elige tu ciudad o zona" at bounding box center [733, 116] width 212 height 20
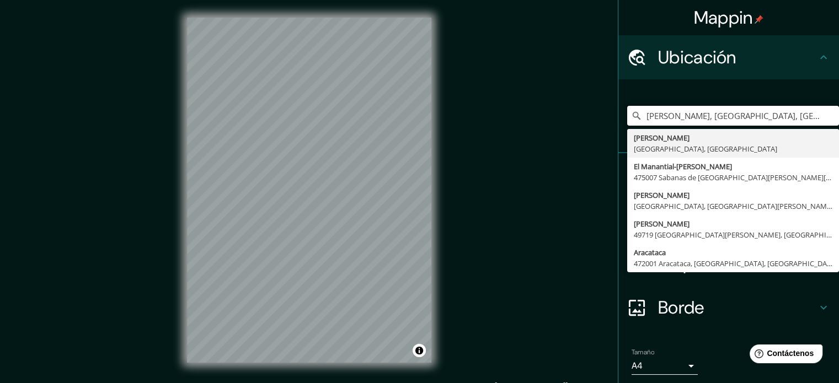
type input "[PERSON_NAME], [GEOGRAPHIC_DATA], [GEOGRAPHIC_DATA]"
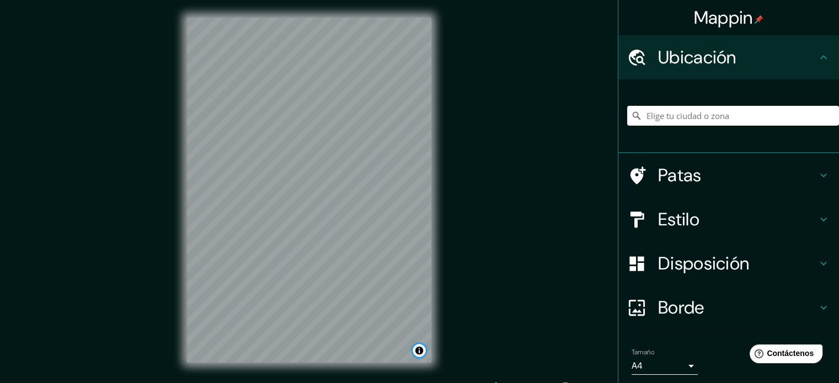
click at [419, 354] on button "Activar o desactivar atribución" at bounding box center [419, 350] width 13 height 13
